Goal: Task Accomplishment & Management: Manage account settings

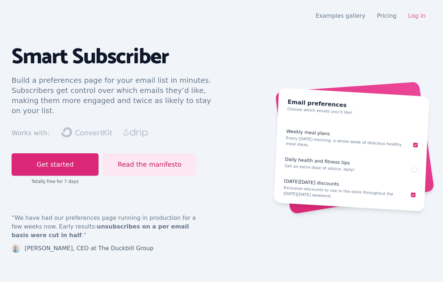
click at [421, 17] on link "Log in" at bounding box center [416, 15] width 17 height 7
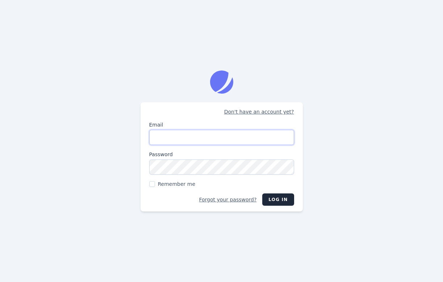
type input "[EMAIL_ADDRESS][DOMAIN_NAME]"
click at [279, 200] on button "Log in" at bounding box center [277, 200] width 31 height 12
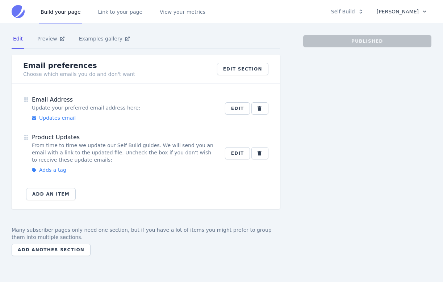
click at [424, 9] on icon "button" at bounding box center [424, 12] width 6 height 6
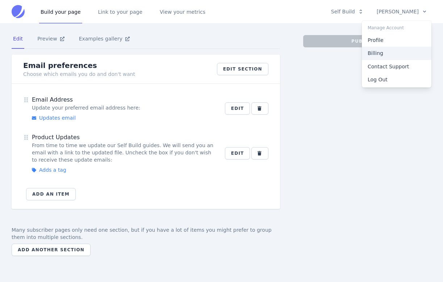
click at [377, 54] on link "Billing" at bounding box center [397, 53] width 70 height 13
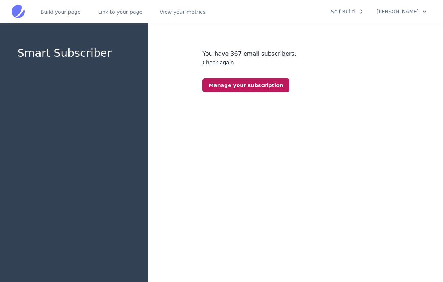
click at [244, 87] on link "Manage your subscription" at bounding box center [245, 86] width 87 height 14
